Goal: Information Seeking & Learning: Learn about a topic

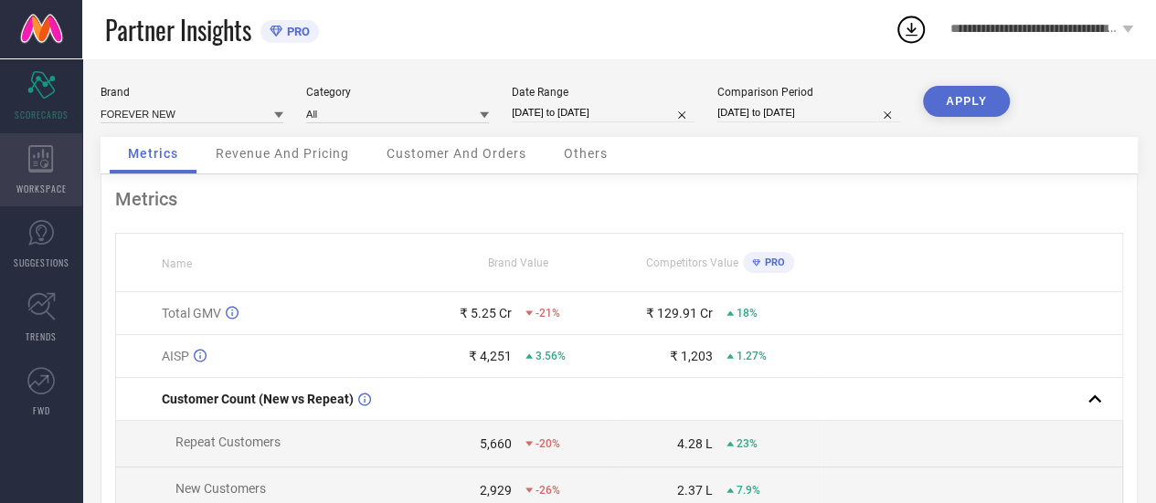
click at [48, 158] on icon at bounding box center [41, 158] width 26 height 27
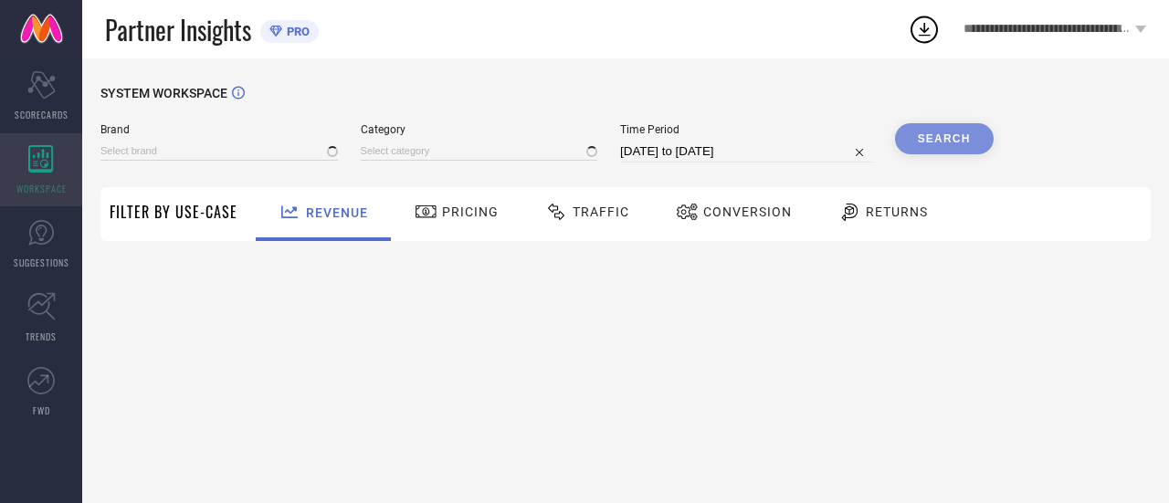
type input "FOREVER NEW"
type input "All"
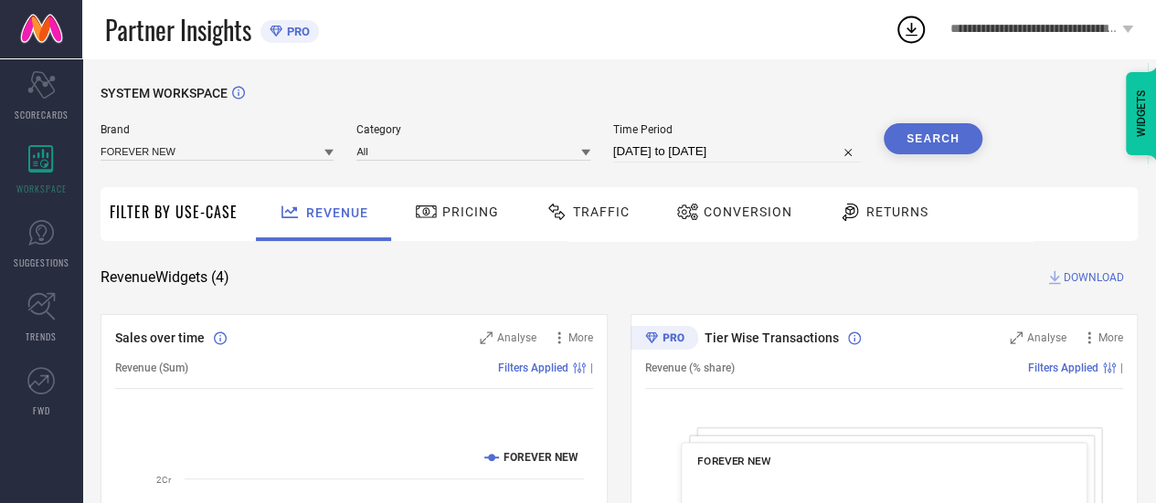
click at [616, 201] on div "Traffic" at bounding box center [587, 211] width 93 height 31
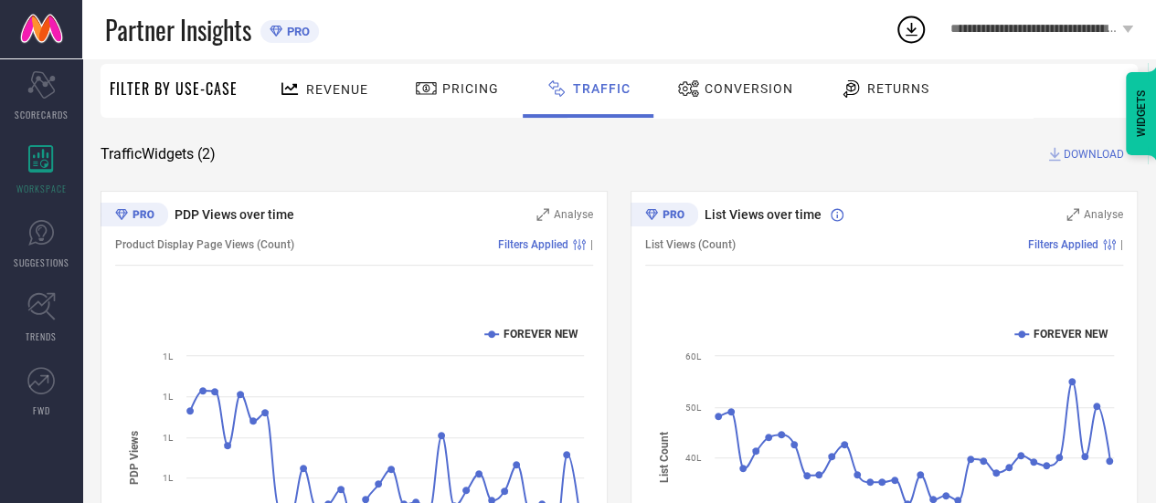
scroll to position [124, 0]
click at [731, 84] on span "Conversion" at bounding box center [748, 87] width 89 height 15
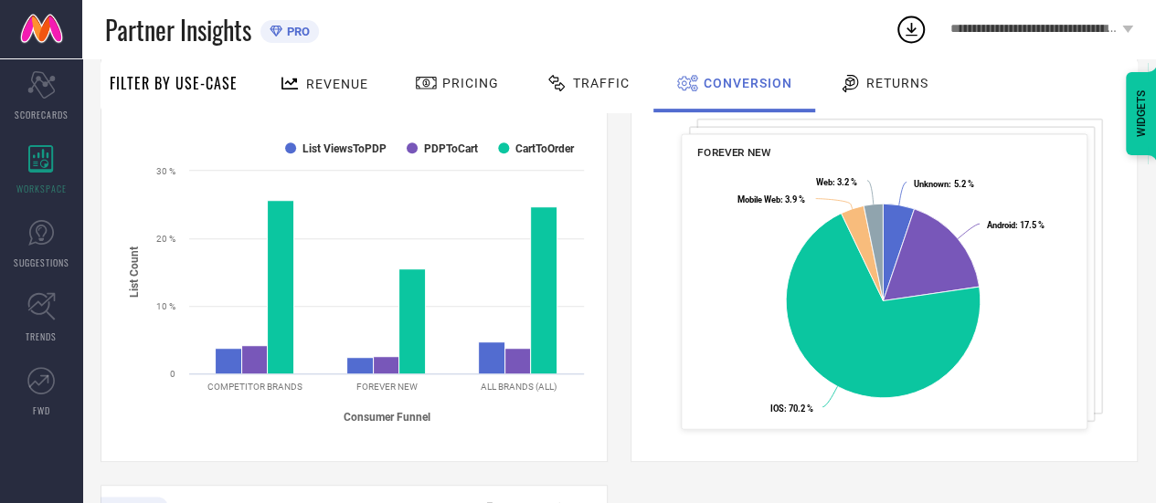
scroll to position [319, 0]
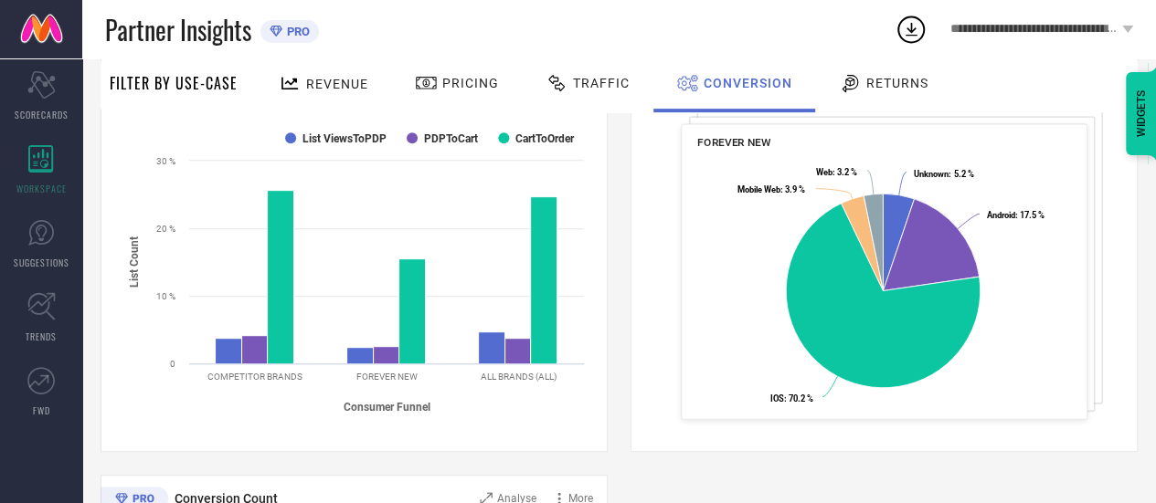
click at [634, 206] on div "Customer Distribution Across Device/OS Analyse More Revenue (% share) Filters A…" at bounding box center [883, 223] width 507 height 457
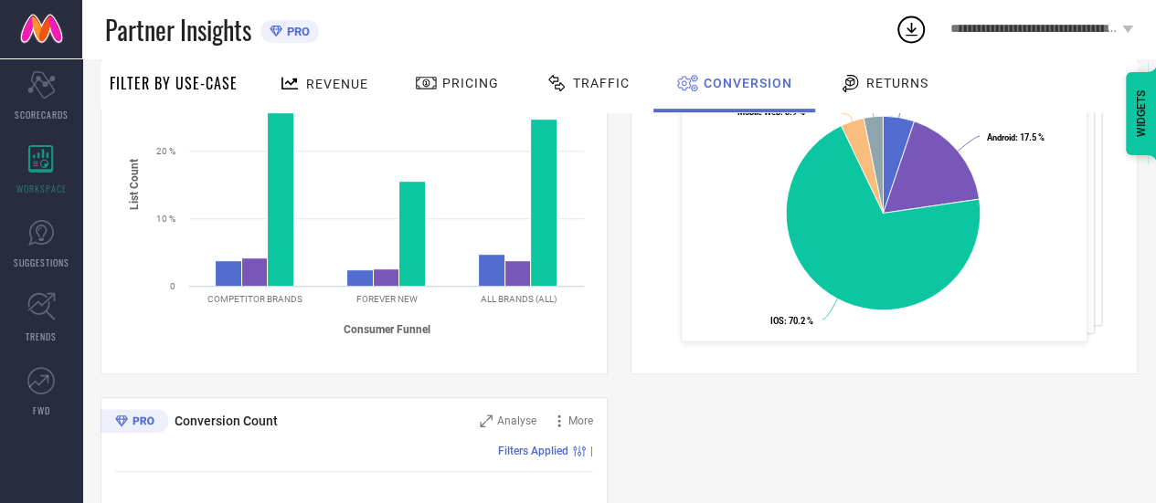
scroll to position [0, 0]
